Goal: Register for event/course

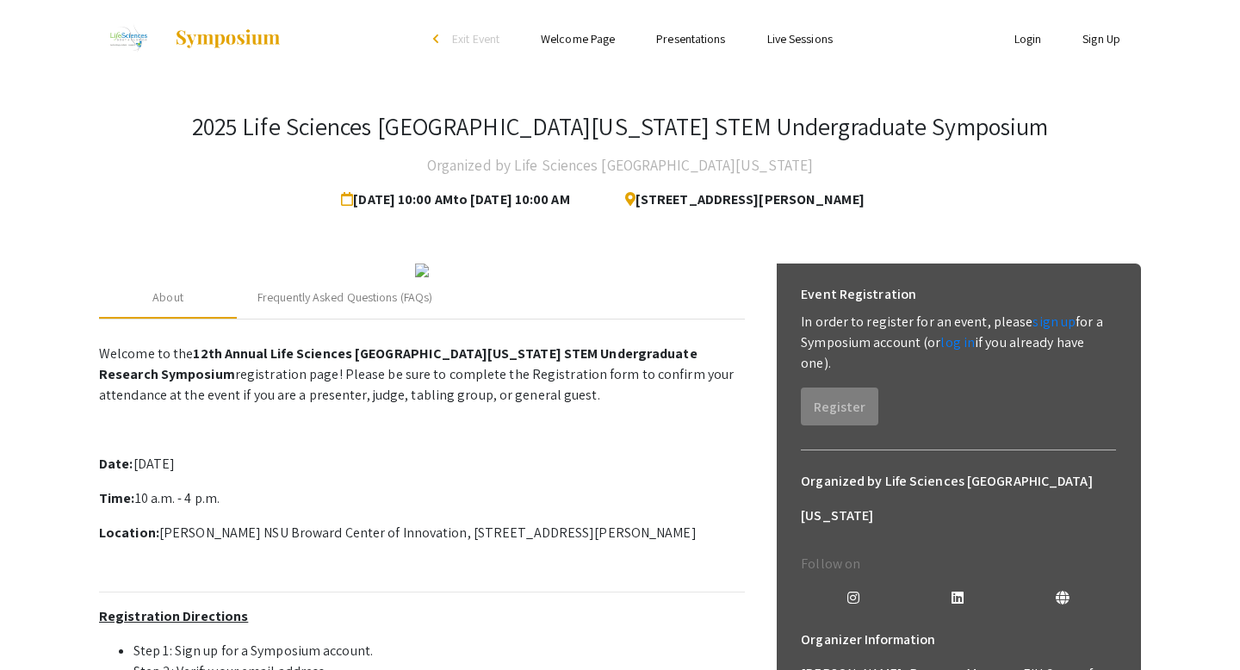
click at [651, 198] on span "[STREET_ADDRESS][PERSON_NAME]" at bounding box center [737, 200] width 253 height 34
drag, startPoint x: 651, startPoint y: 198, endPoint x: 910, endPoint y: 193, distance: 259.3
click at [865, 195] on span "[STREET_ADDRESS][PERSON_NAME]" at bounding box center [737, 200] width 253 height 34
copy span "[STREET_ADDRESS][PERSON_NAME]"
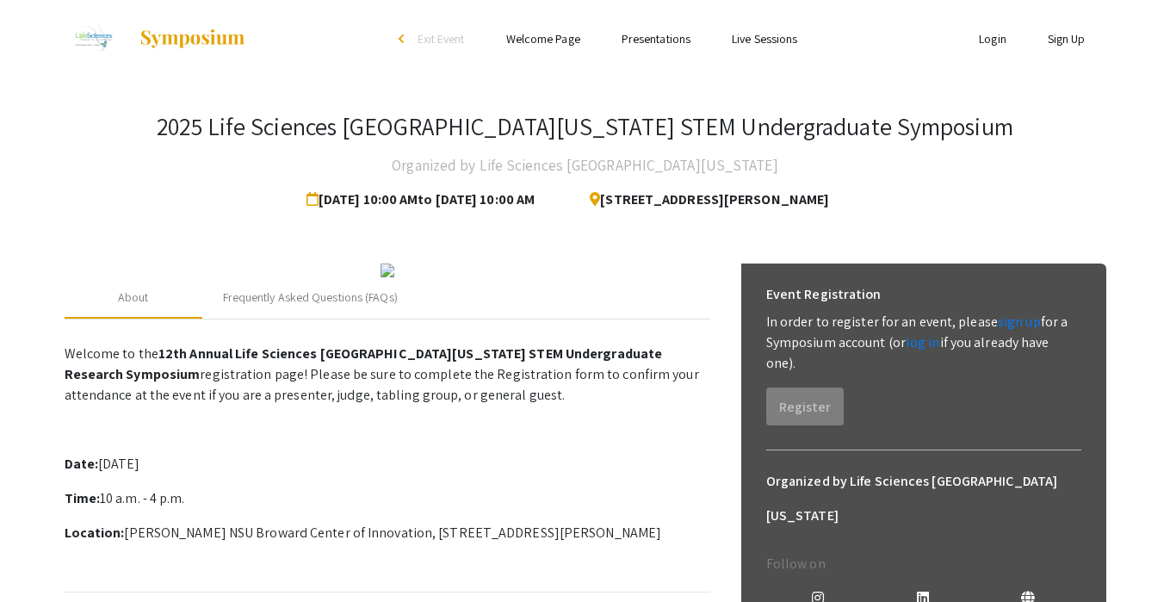
click at [394, 277] on img at bounding box center [388, 271] width 14 height 14
